Goal: Task Accomplishment & Management: Manage account settings

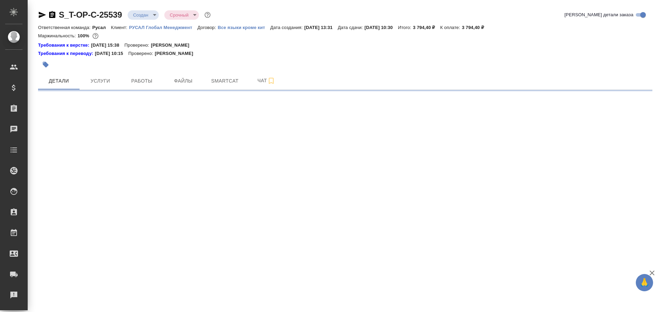
select select "RU"
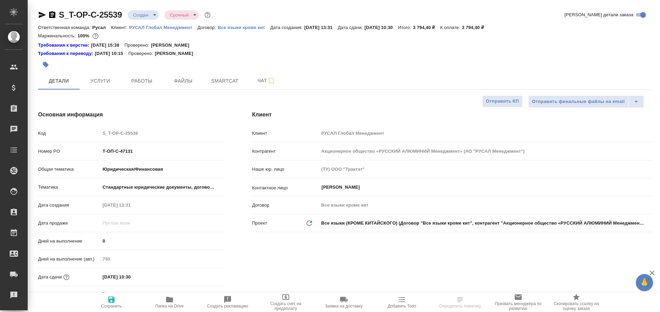
type textarea "x"
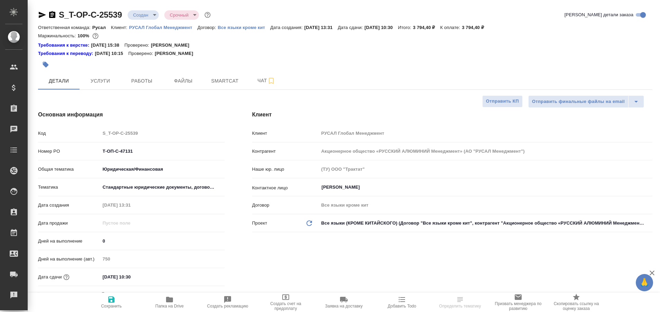
type textarea "x"
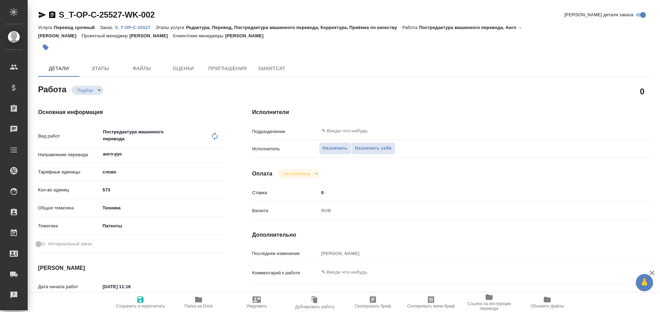
type textarea "x"
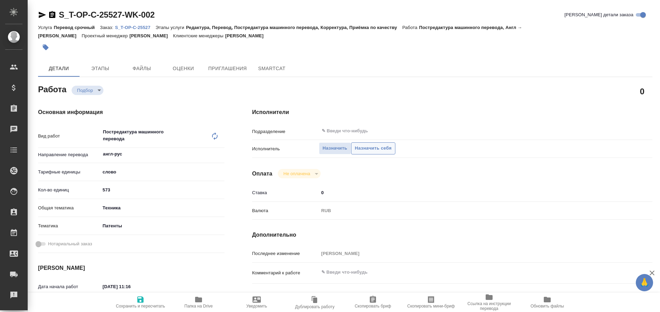
type textarea "x"
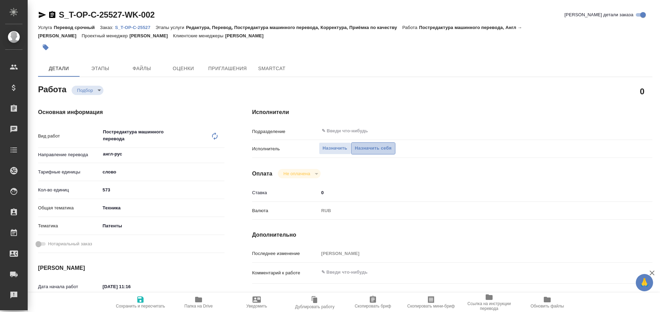
click at [365, 148] on span "Назначить себя" at bounding box center [373, 149] width 37 height 8
type textarea "x"
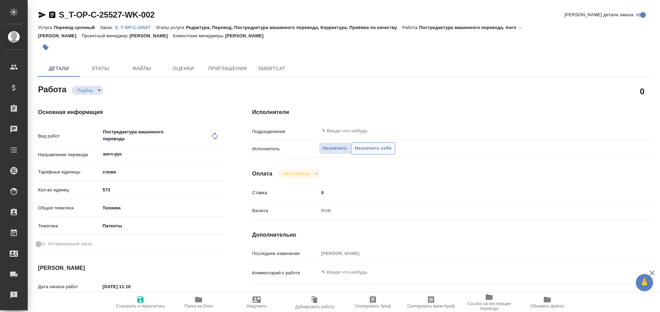
type textarea "x"
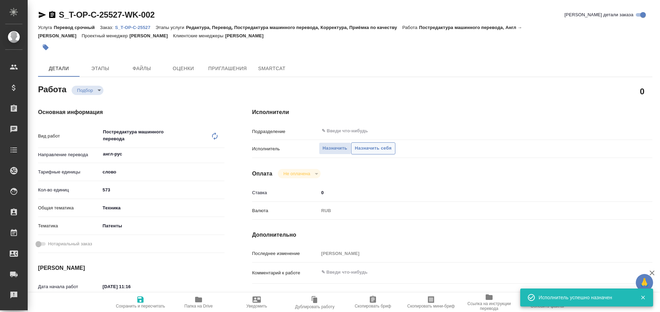
type textarea "x"
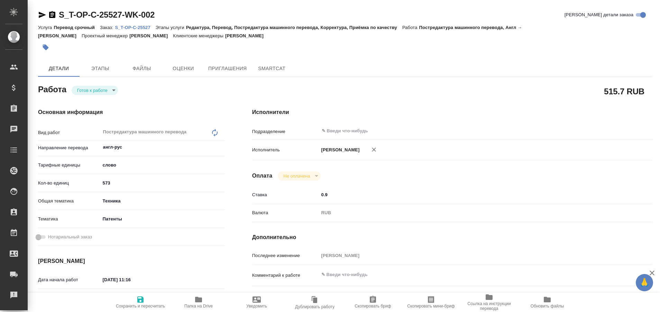
type textarea "x"
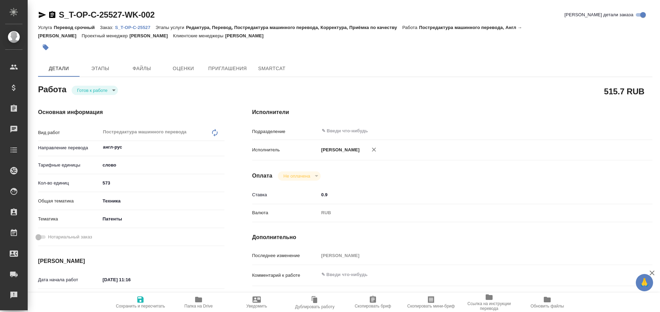
type textarea "x"
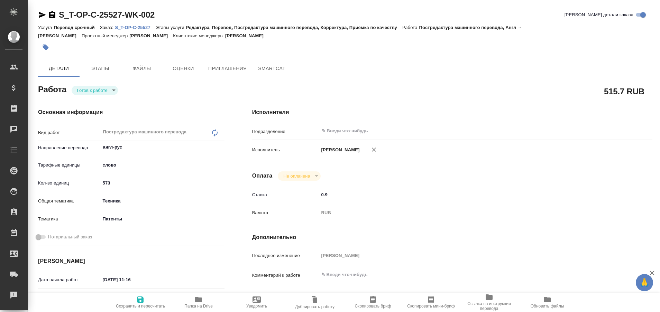
type textarea "x"
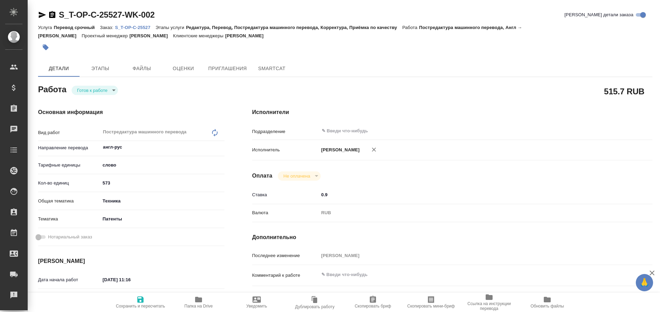
type textarea "x"
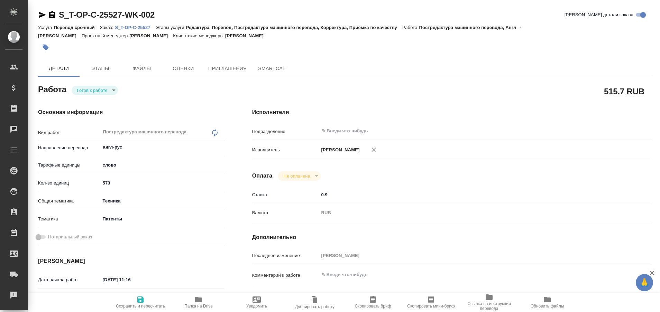
type textarea "x"
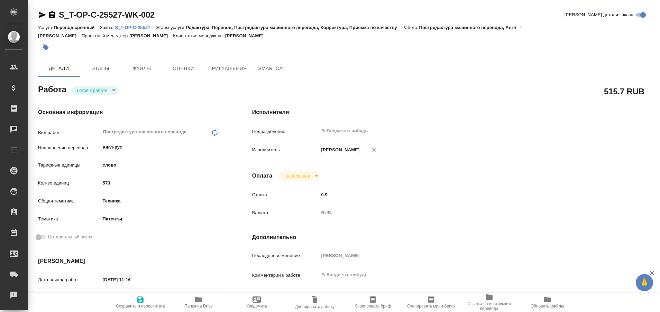
type textarea "x"
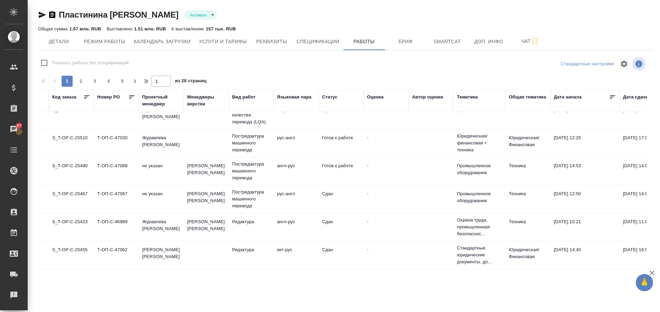
scroll to position [92, 0]
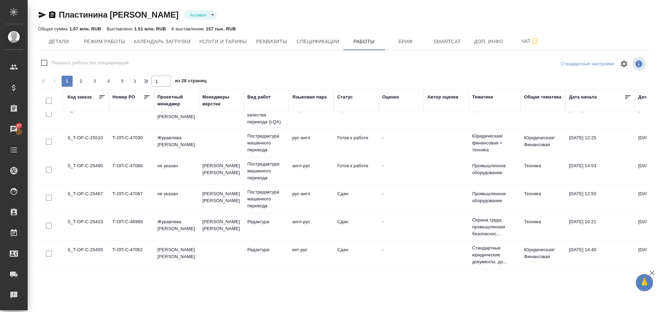
click at [90, 163] on td "S_T-OP-C-25490" at bounding box center [86, 171] width 45 height 24
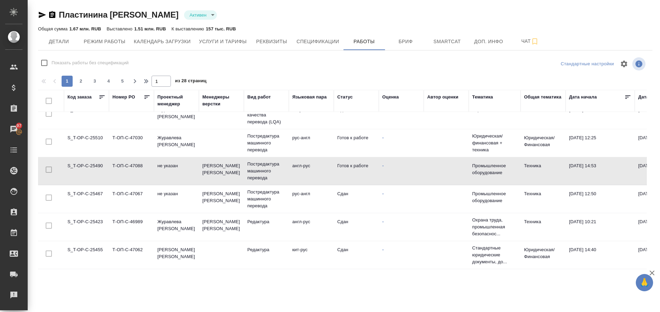
click at [90, 163] on td "S_T-OP-C-25490" at bounding box center [86, 171] width 45 height 24
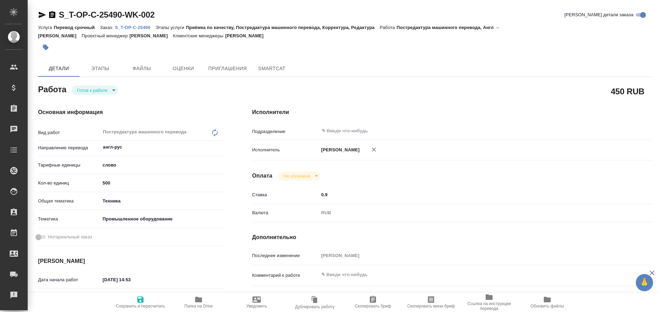
type textarea "x"
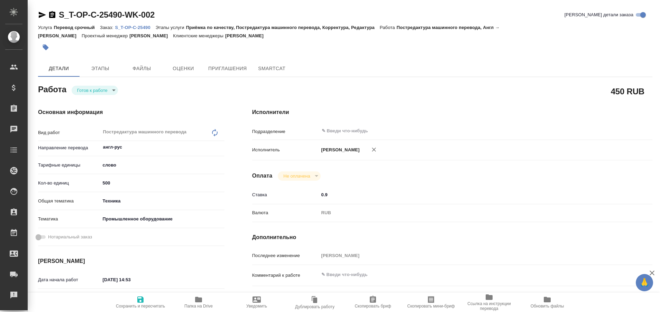
type textarea "x"
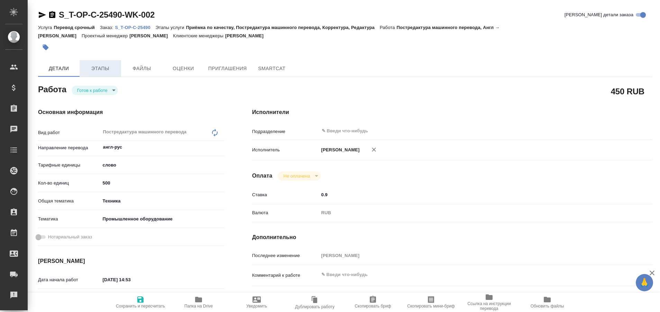
type textarea "x"
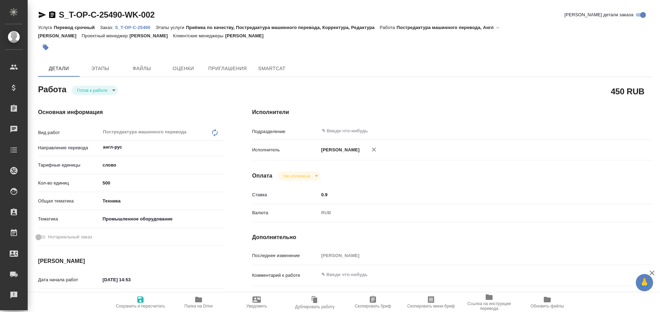
type textarea "x"
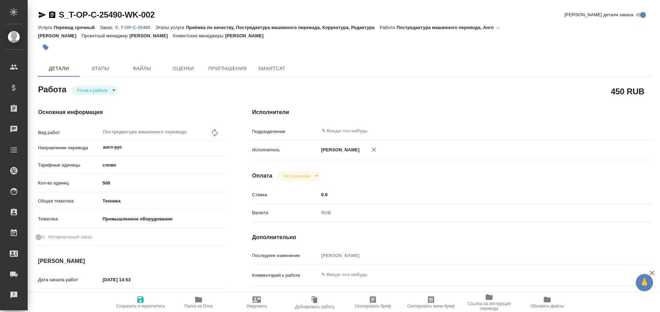
type textarea "x"
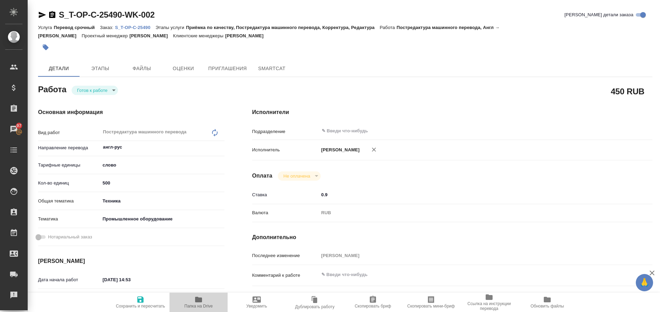
click at [198, 300] on icon "button" at bounding box center [198, 300] width 7 height 6
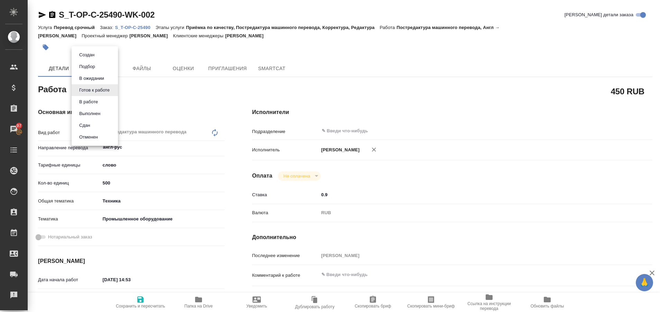
click at [112, 90] on body "🙏 .cls-1 fill:#fff; AWATERA Plastinina Anastasia Клиенты Спецификации Заказы 97…" at bounding box center [330, 156] width 660 height 312
click at [99, 111] on button "Выполнен" at bounding box center [89, 114] width 25 height 8
type textarea "x"
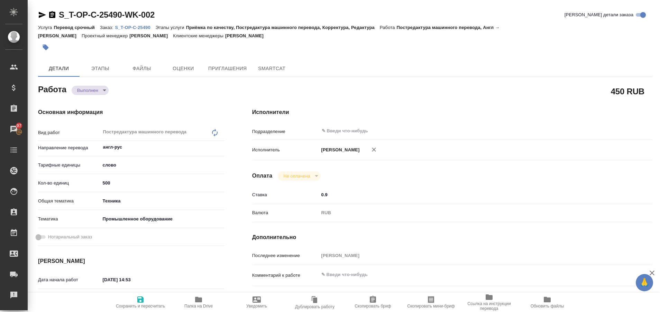
type textarea "x"
click at [132, 25] on p "S_T-OP-C-25490" at bounding box center [135, 27] width 40 height 5
type textarea "x"
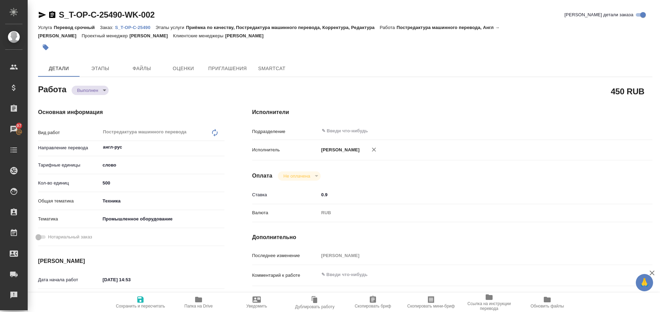
type textarea "x"
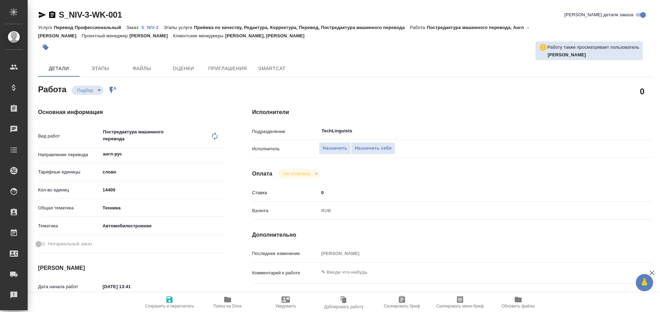
type textarea "x"
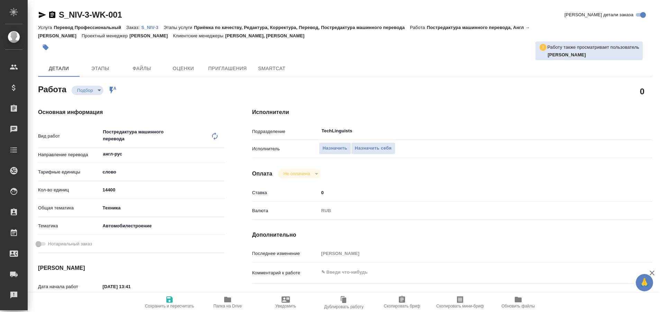
type textarea "x"
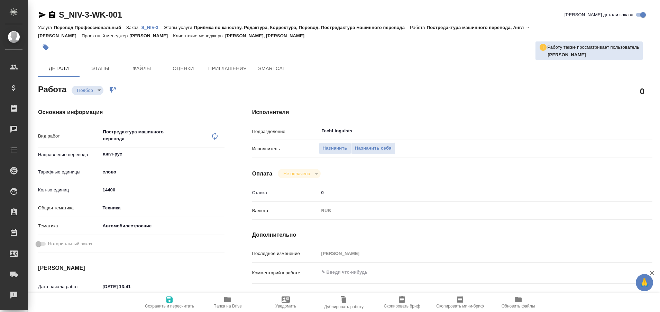
type textarea "x"
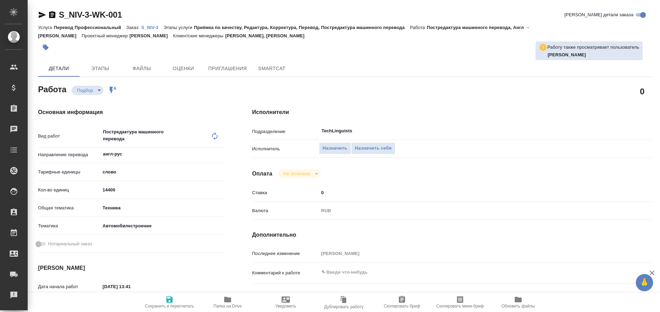
type textarea "x"
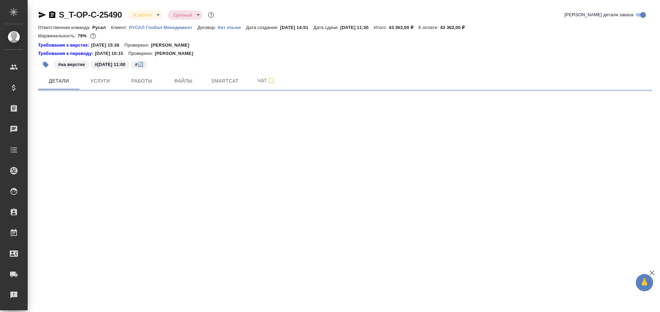
select select "RU"
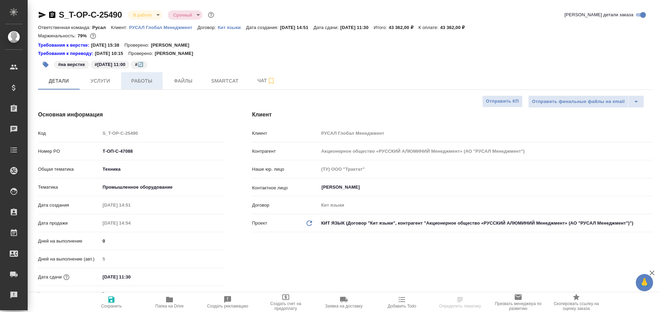
type textarea "x"
click at [142, 82] on span "Работы" at bounding box center [141, 81] width 33 height 9
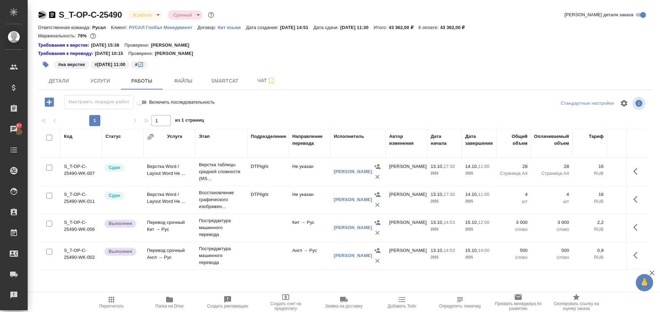
click at [39, 13] on icon "button" at bounding box center [42, 15] width 7 height 6
click at [257, 80] on span "Чат" at bounding box center [266, 80] width 33 height 9
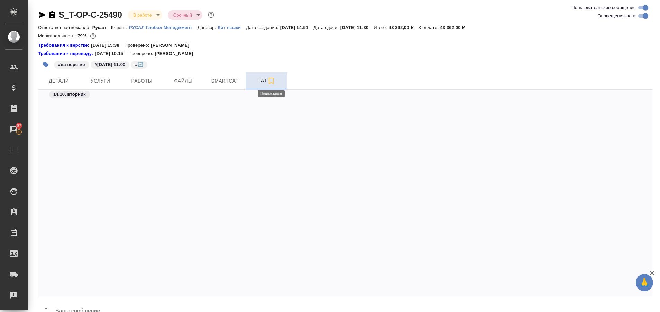
scroll to position [5002, 0]
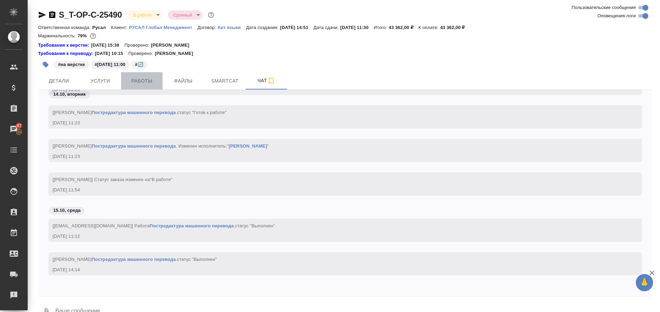
click at [140, 84] on span "Работы" at bounding box center [141, 81] width 33 height 9
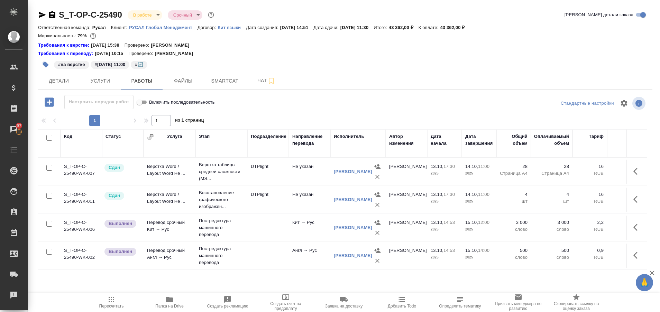
click at [301, 46] on div "Требования к верстке: [DATE] 15:38 Проверено: [PERSON_NAME]" at bounding box center [345, 45] width 614 height 7
click at [264, 76] on button "Чат" at bounding box center [265, 80] width 41 height 17
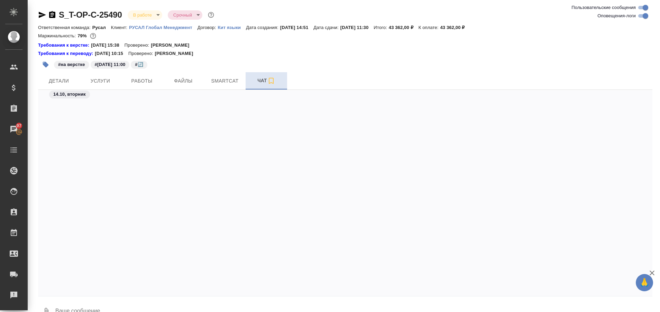
scroll to position [5002, 0]
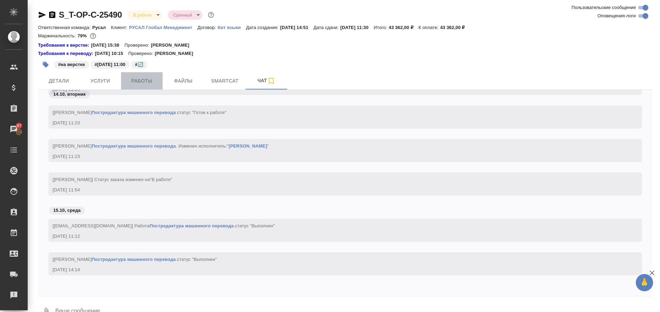
click at [146, 83] on span "Работы" at bounding box center [141, 81] width 33 height 9
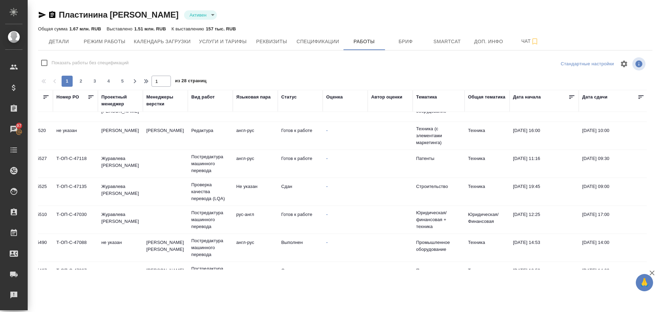
scroll to position [0, 56]
